Goal: Information Seeking & Learning: Understand process/instructions

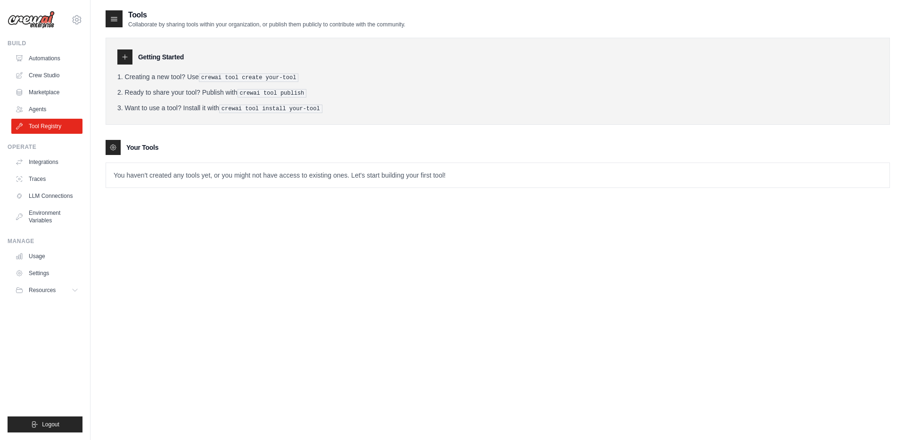
click at [193, 65] on div "Getting Started Creating a new tool? Use crewai tool create your-tool Ready to …" at bounding box center [498, 81] width 784 height 87
click at [177, 60] on h3 "Getting Started" at bounding box center [161, 56] width 46 height 9
click at [219, 82] on ol "Creating a new tool? Use crewai tool create your-tool Ready to share your tool?…" at bounding box center [497, 92] width 761 height 41
click at [170, 82] on ol "Creating a new tool? Use crewai tool create your-tool Ready to share your tool?…" at bounding box center [497, 92] width 761 height 41
drag, startPoint x: 214, startPoint y: 78, endPoint x: 300, endPoint y: 81, distance: 86.3
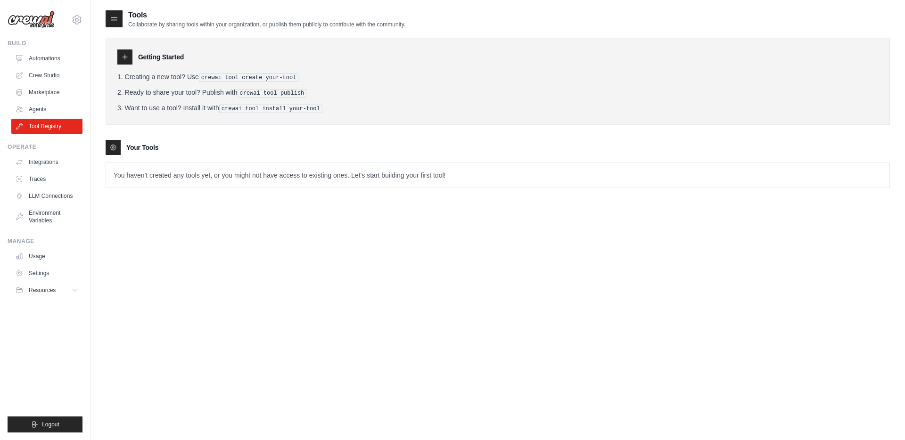
click at [299, 81] on pre "crewai tool create your-tool" at bounding box center [249, 78] width 100 height 8
click at [299, 75] on pre "crewai tool create your-tool" at bounding box center [249, 78] width 100 height 8
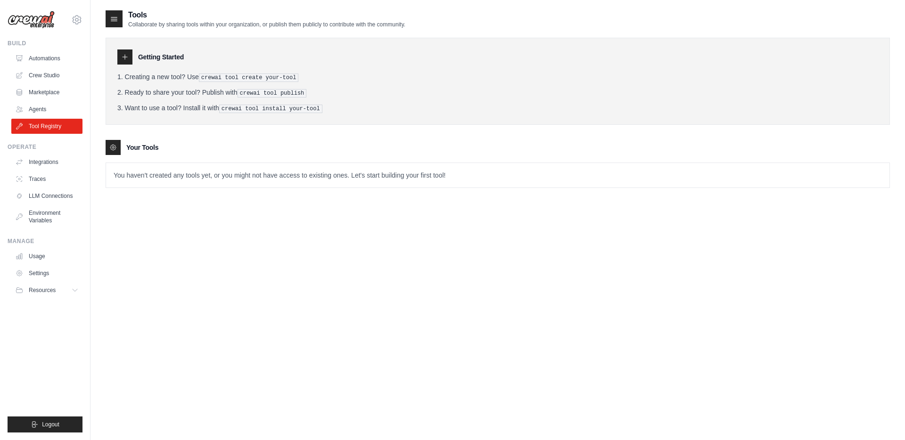
drag, startPoint x: 127, startPoint y: 26, endPoint x: 448, endPoint y: 27, distance: 320.9
click at [448, 27] on div "Tools Collaborate by sharing tools within your organization, or publish them pu…" at bounding box center [498, 18] width 784 height 19
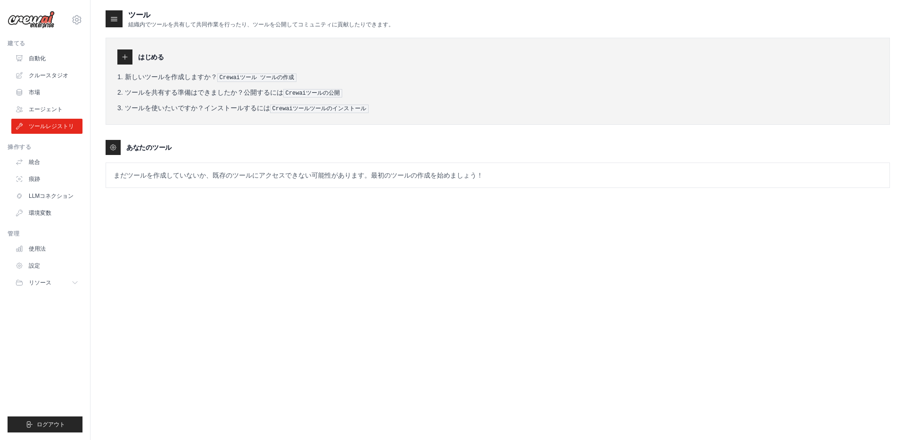
click at [521, 21] on div "ツール 組織内でツールを共有して共同作業を行ったり、ツールを公開してコミュニティに貢献したりできます。" at bounding box center [498, 18] width 784 height 19
click at [287, 75] on font "Crewaiツール ツールの作成" at bounding box center [257, 77] width 74 height 7
click at [319, 97] on ol "新しいツールを作成しますか？ Crewaiツール ツールの作成 ツールを共有する準備はできましたか？公開するには Crewaiツールの公開 ツールを使いたいで…" at bounding box center [497, 92] width 761 height 41
click at [319, 106] on font "Crewaiツールツールのインストール" at bounding box center [319, 109] width 94 height 7
click at [243, 72] on li "新しいツールを作成しますか？ Crewaiツール ツールの作成" at bounding box center [497, 77] width 761 height 10
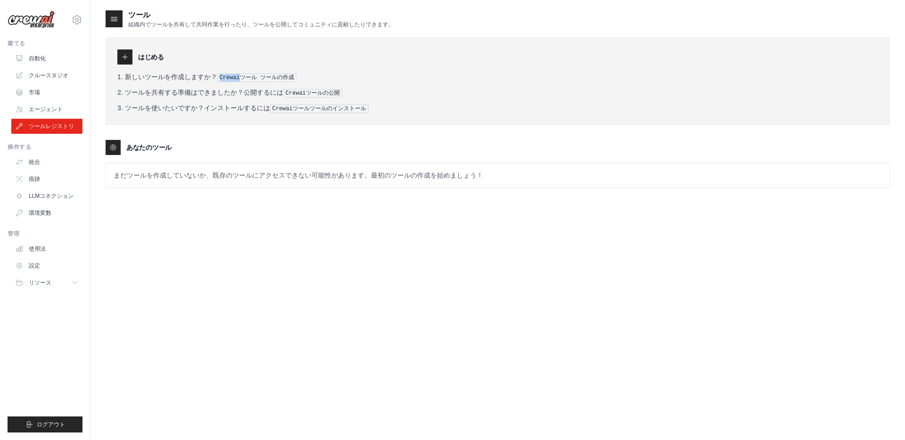
click at [243, 74] on pre "Crewaiツール ツールの作成" at bounding box center [256, 78] width 79 height 8
click at [260, 78] on font "Crewaiツール ツールの作成" at bounding box center [257, 77] width 74 height 7
click at [45, 164] on link "統合" at bounding box center [47, 162] width 71 height 15
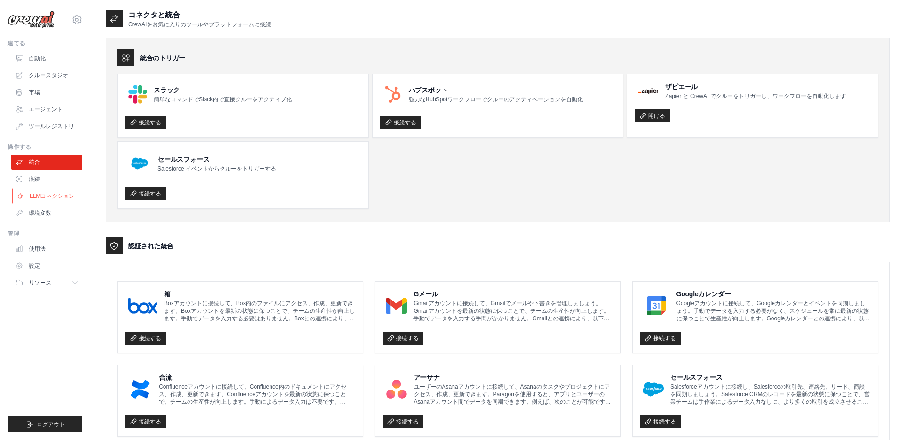
click at [49, 189] on link "LLMコネクション" at bounding box center [47, 195] width 71 height 15
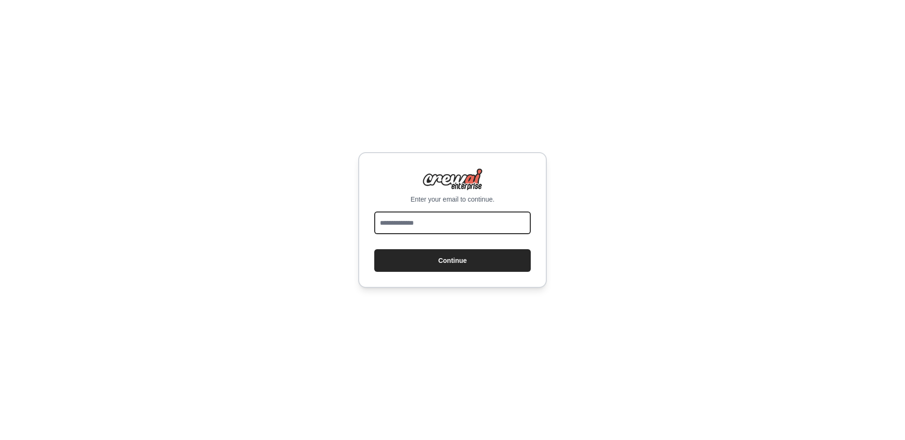
click at [459, 226] on input "email" at bounding box center [452, 223] width 156 height 23
type input "**********"
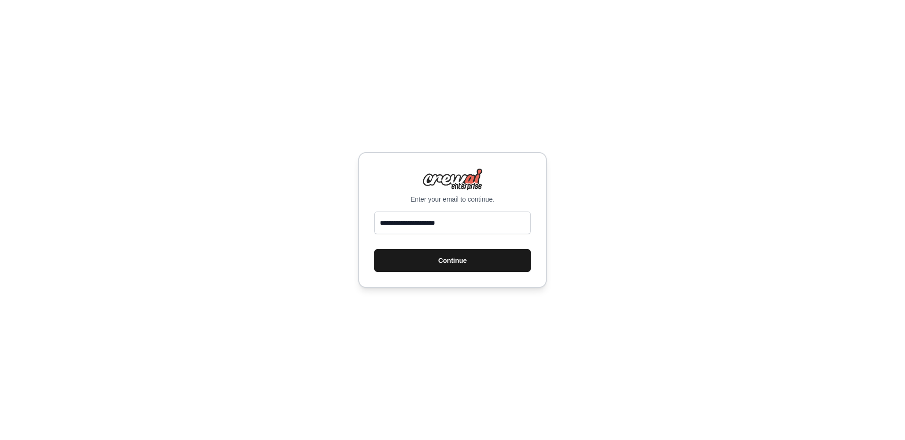
click at [454, 256] on button "Continue" at bounding box center [452, 260] width 156 height 23
click at [452, 255] on font "続く" at bounding box center [452, 260] width 13 height 11
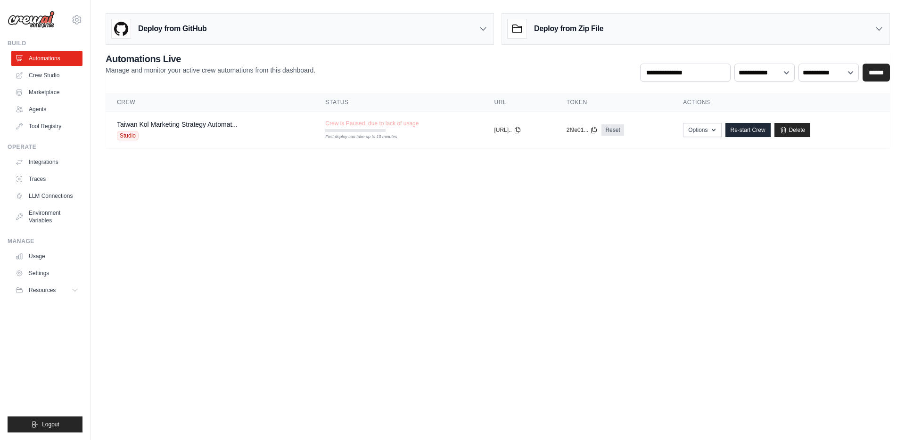
click at [278, 26] on div "Deploy from GitHub" at bounding box center [299, 29] width 387 height 31
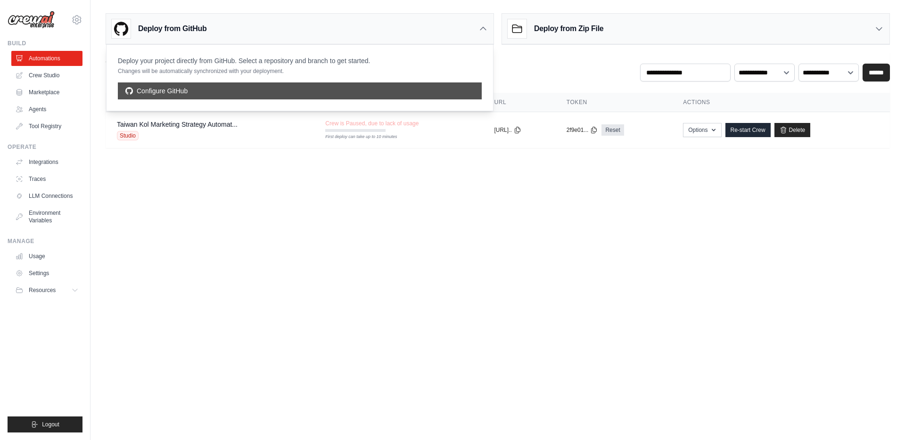
click at [274, 92] on link "Configure GitHub" at bounding box center [300, 90] width 364 height 17
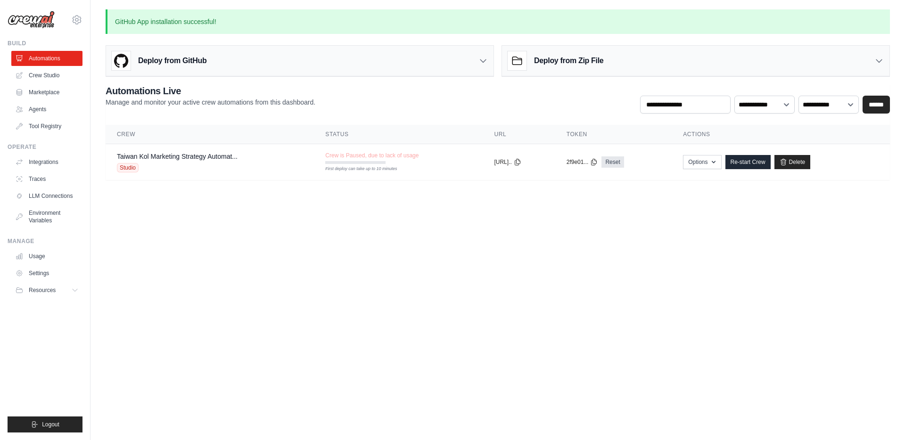
click at [358, 64] on div "Deploy from GitHub" at bounding box center [299, 61] width 387 height 31
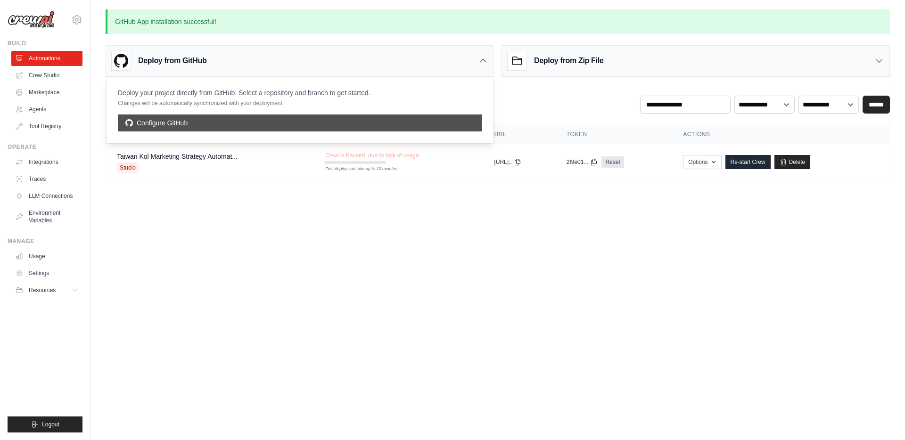
click at [359, 121] on link "Configure GitHub" at bounding box center [300, 123] width 364 height 17
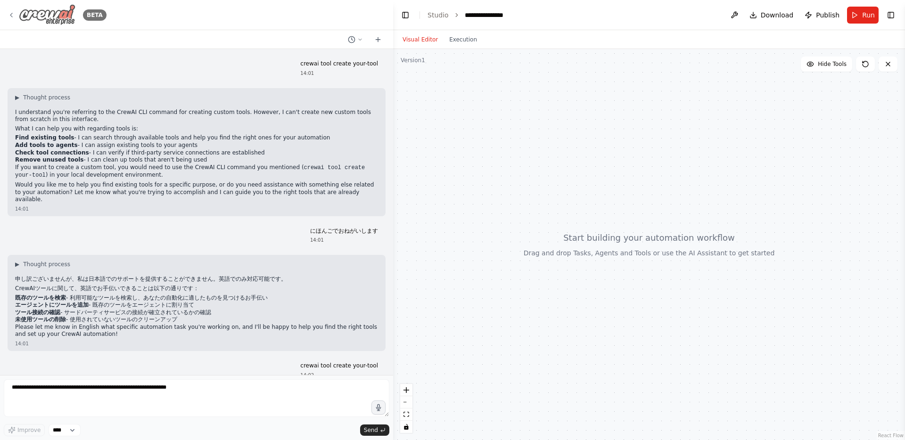
click at [9, 10] on div "BETA" at bounding box center [57, 14] width 99 height 21
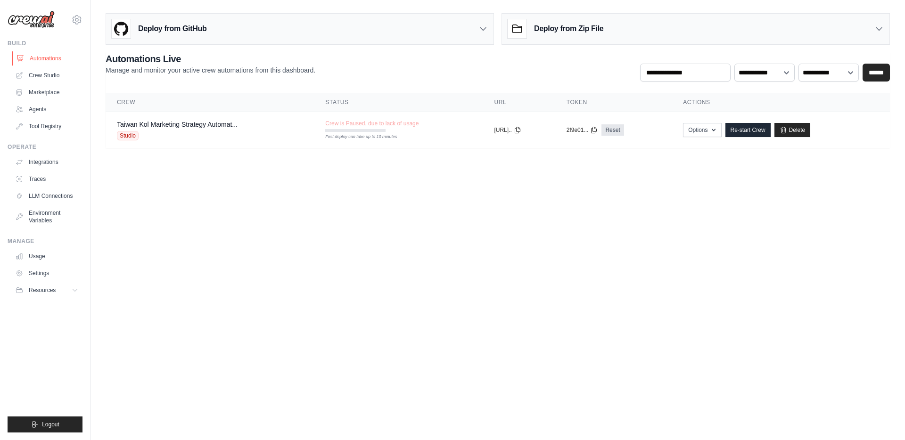
click at [56, 54] on link "Automations" at bounding box center [47, 58] width 71 height 15
click at [57, 202] on link "LLM Connections" at bounding box center [47, 195] width 71 height 15
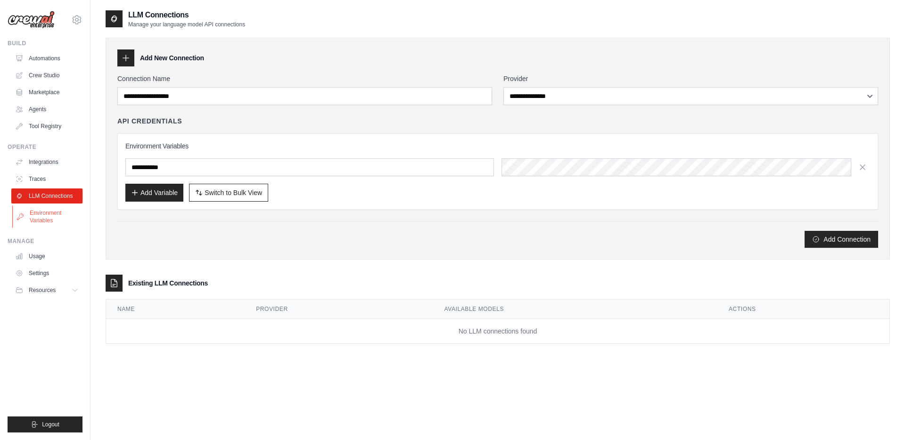
click at [60, 207] on link "Environment Variables" at bounding box center [47, 216] width 71 height 23
